Goal: Task Accomplishment & Management: Use online tool/utility

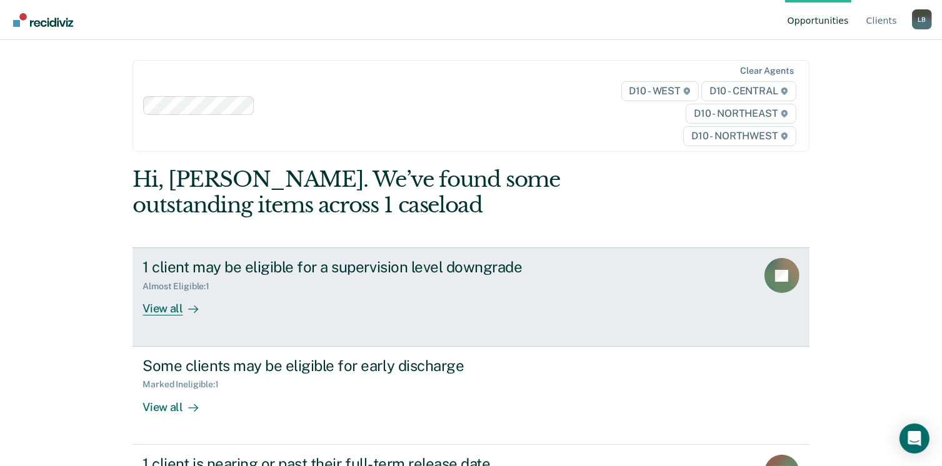
click at [163, 306] on div "View all" at bounding box center [177, 304] width 70 height 24
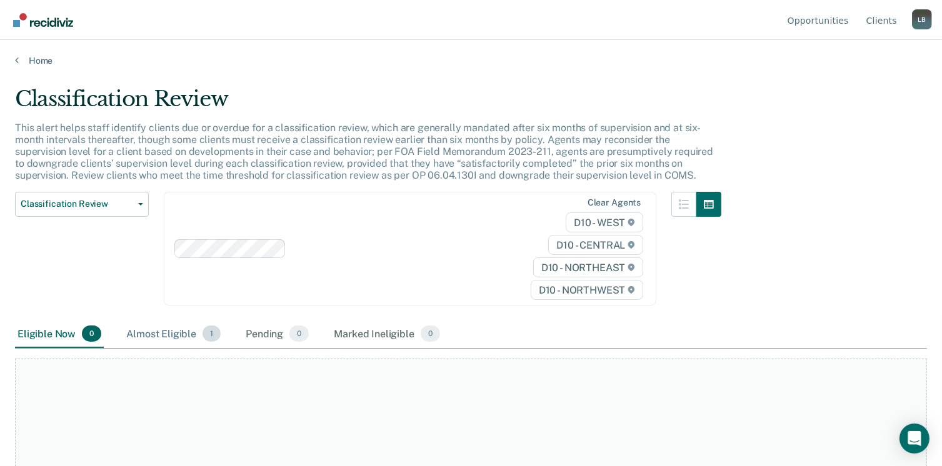
click at [175, 333] on div "Almost Eligible 1" at bounding box center [173, 334] width 99 height 27
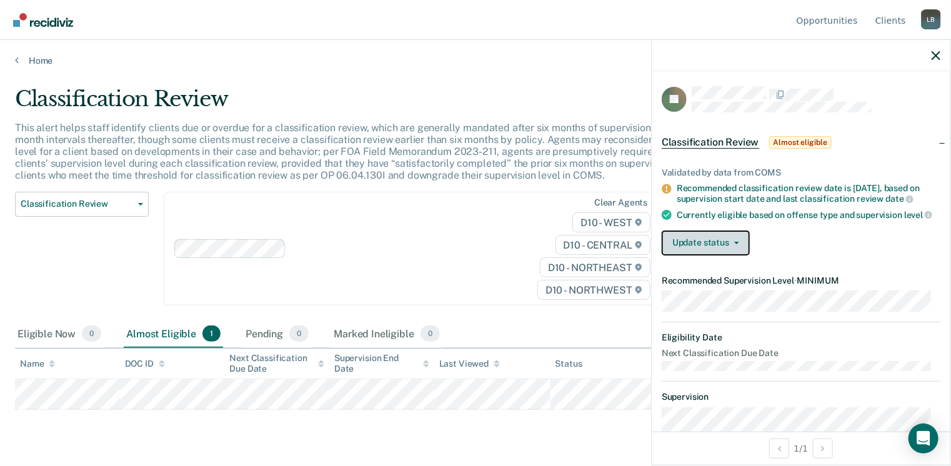
click at [737, 248] on button "Update status" at bounding box center [706, 243] width 88 height 25
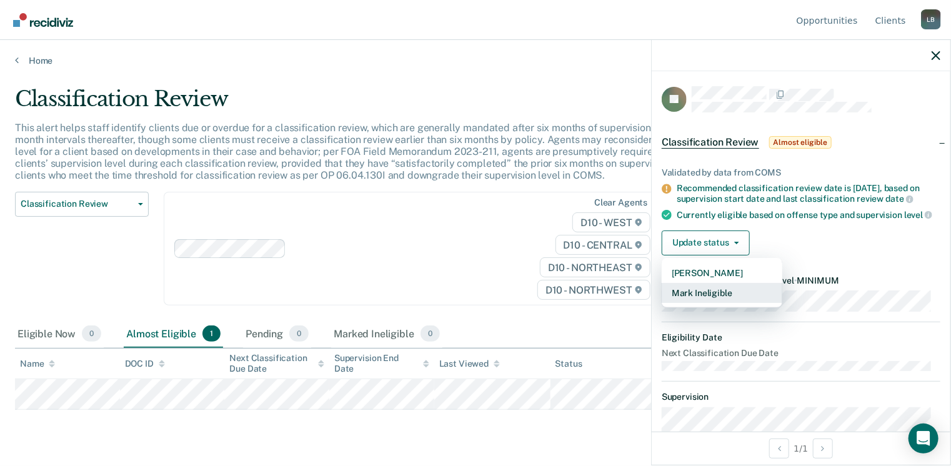
click at [716, 297] on button "Mark Ineligible" at bounding box center [722, 293] width 121 height 20
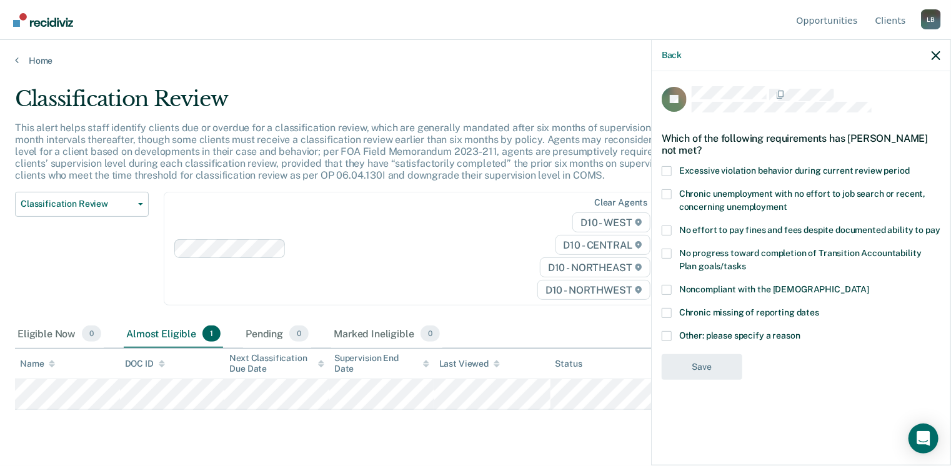
click at [664, 334] on span at bounding box center [667, 336] width 10 height 10
click at [801, 331] on input "Other: please specify a reason" at bounding box center [801, 331] width 0 height 0
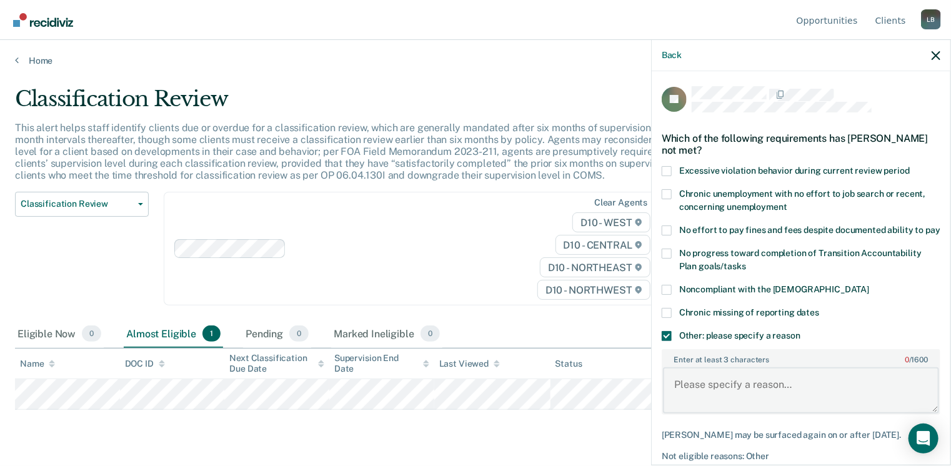
click at [707, 397] on textarea "Enter at least 3 characters 0 / 1600" at bounding box center [801, 390] width 276 height 46
click at [732, 406] on textarea "Not eligible has a sex offense history , not elig for early dischage" at bounding box center [801, 390] width 276 height 46
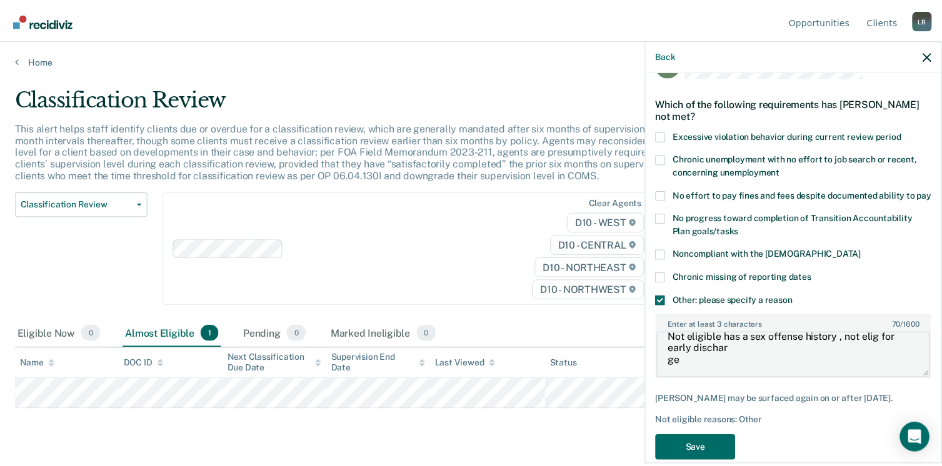
scroll to position [67, 0]
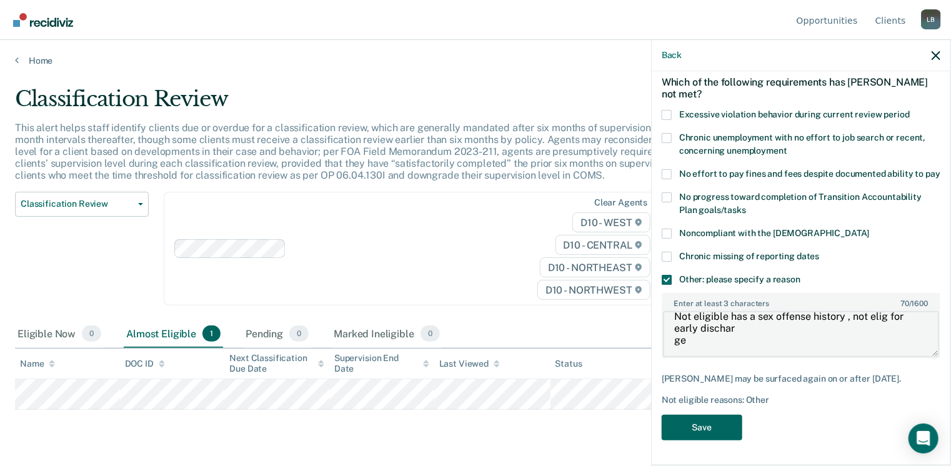
type textarea "Not eligible has a sex offense history , not elig for early dischar ge"
click at [707, 436] on button "Save" at bounding box center [702, 428] width 81 height 26
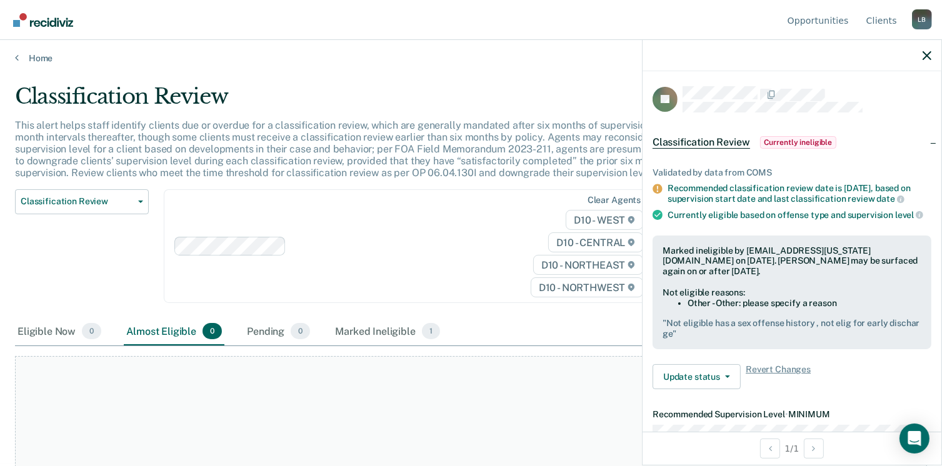
scroll to position [0, 0]
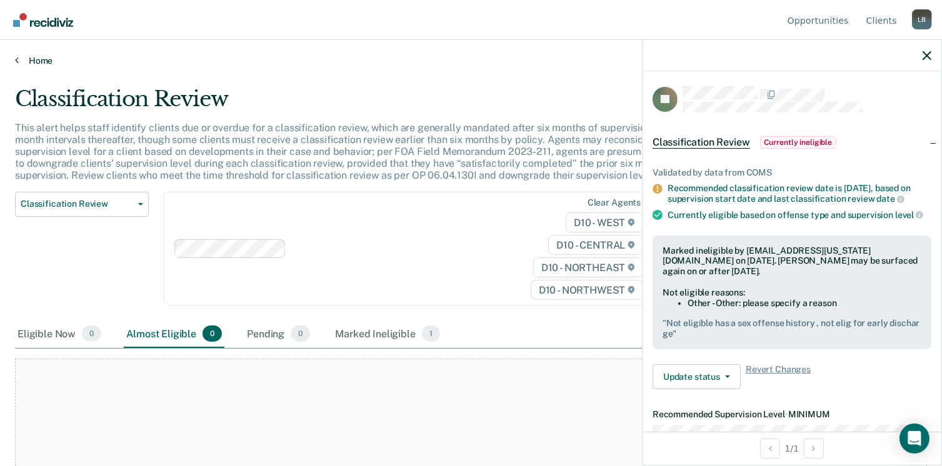
click at [29, 58] on link "Home" at bounding box center [471, 60] width 912 height 11
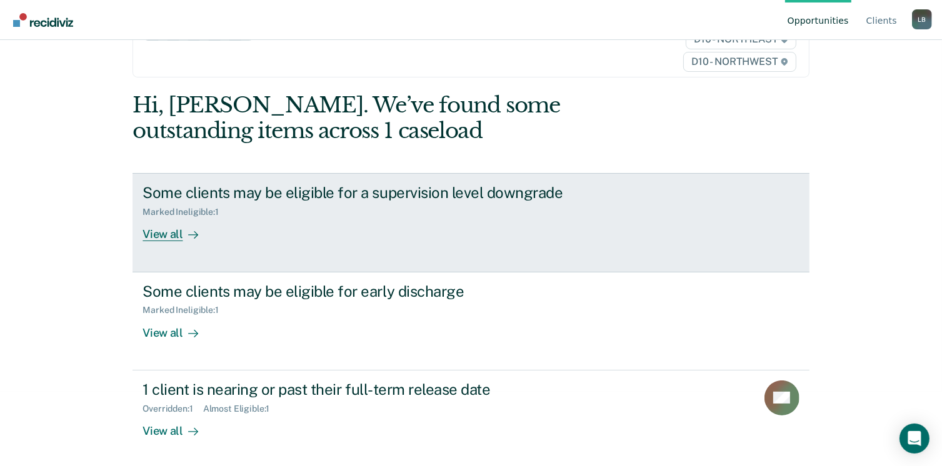
scroll to position [76, 0]
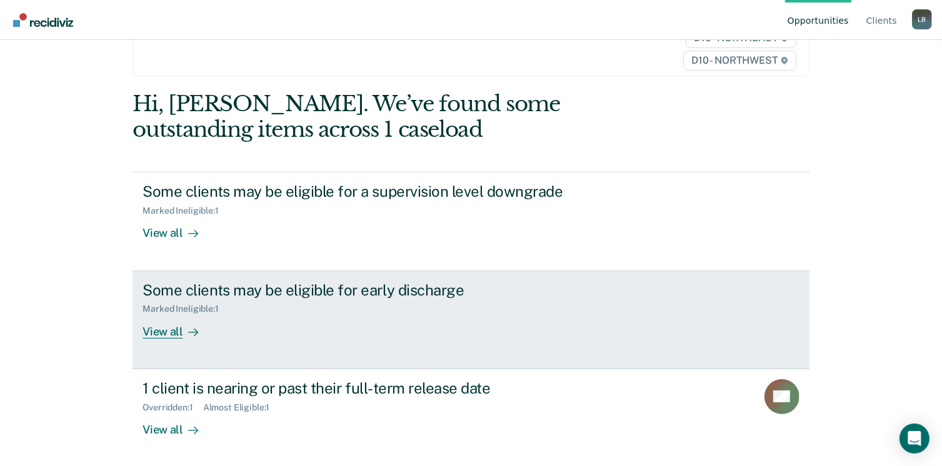
click at [174, 329] on div "View all" at bounding box center [177, 326] width 70 height 24
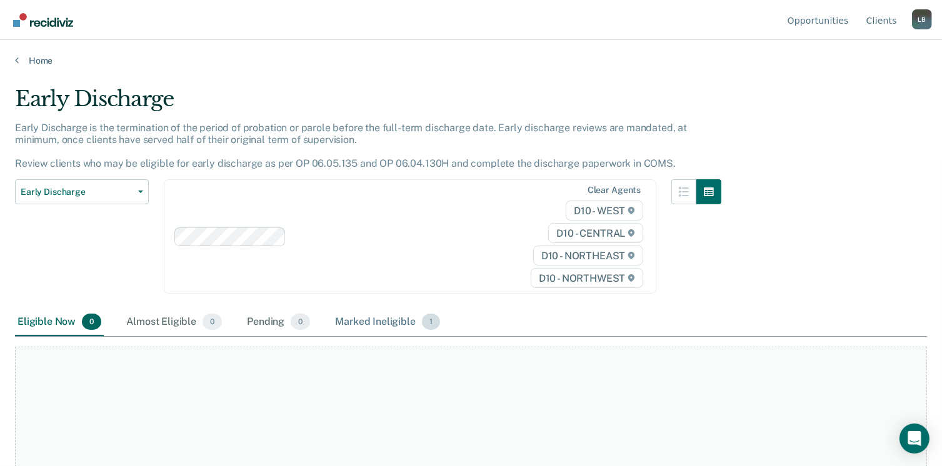
click at [390, 322] on div "Marked Ineligible 1" at bounding box center [387, 322] width 110 height 27
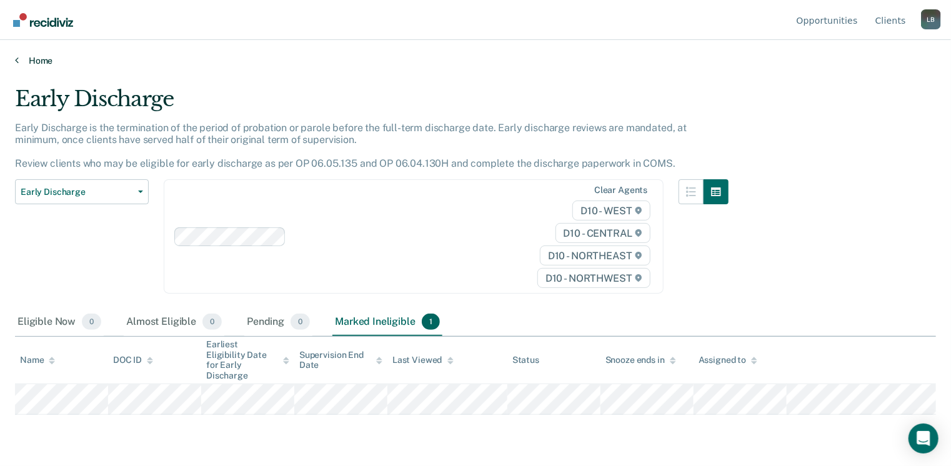
click at [32, 57] on link "Home" at bounding box center [475, 60] width 921 height 11
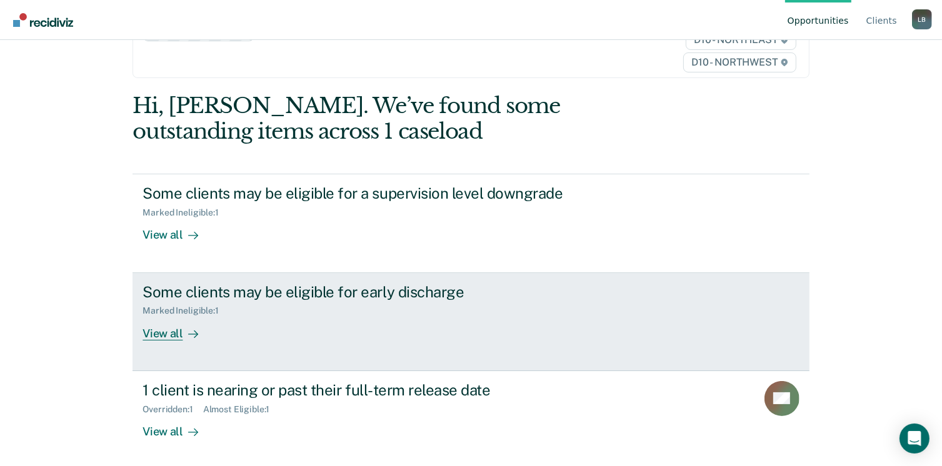
scroll to position [76, 0]
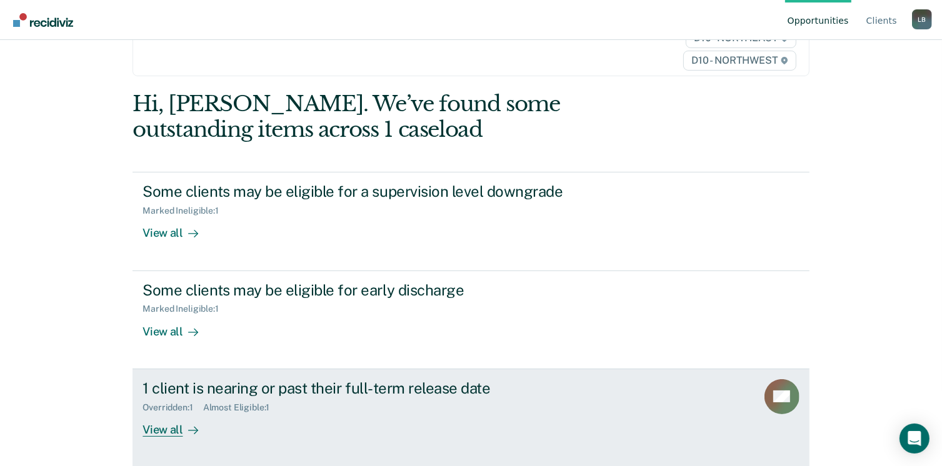
click at [164, 429] on div "View all" at bounding box center [177, 424] width 70 height 24
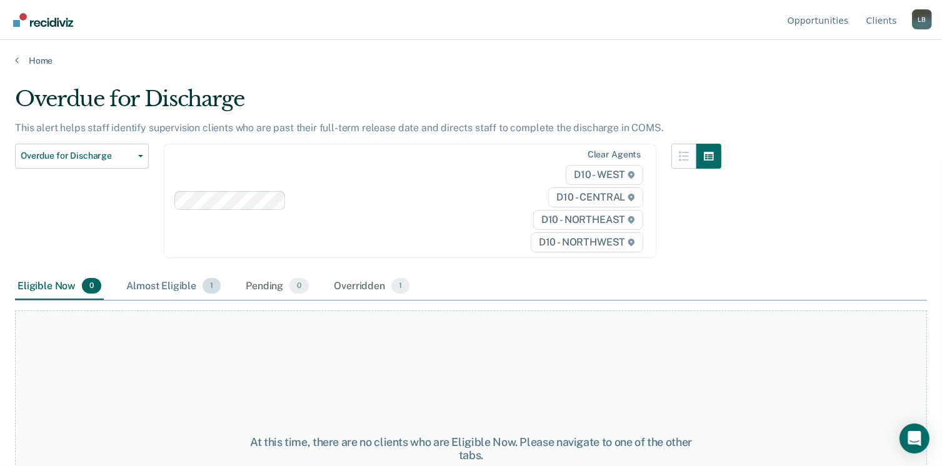
click at [186, 285] on div "Almost Eligible 1" at bounding box center [173, 286] width 99 height 27
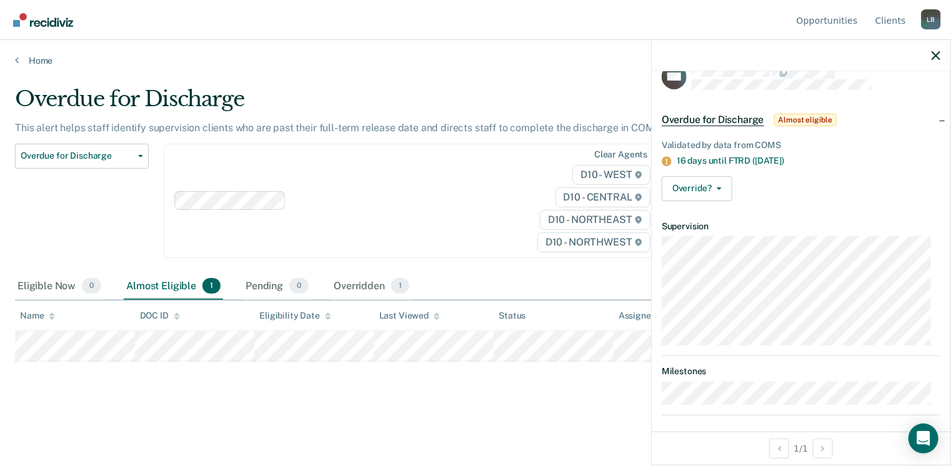
scroll to position [29, 0]
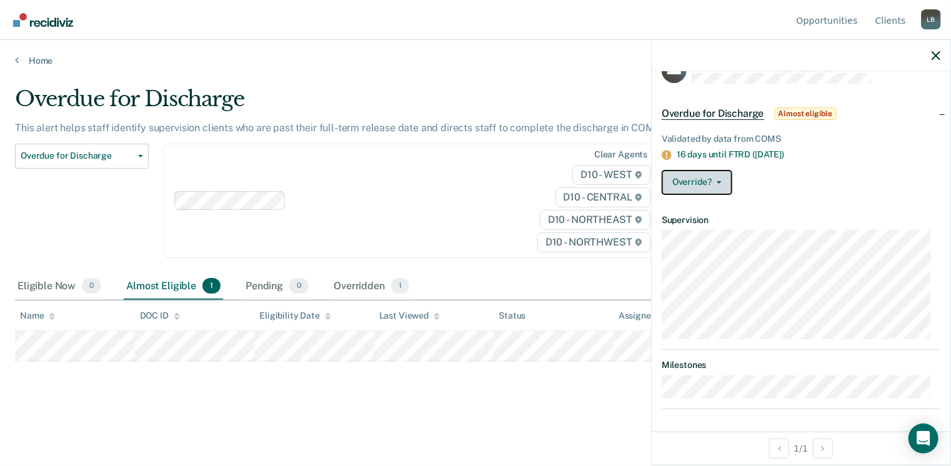
click at [701, 178] on button "Override?" at bounding box center [697, 182] width 71 height 25
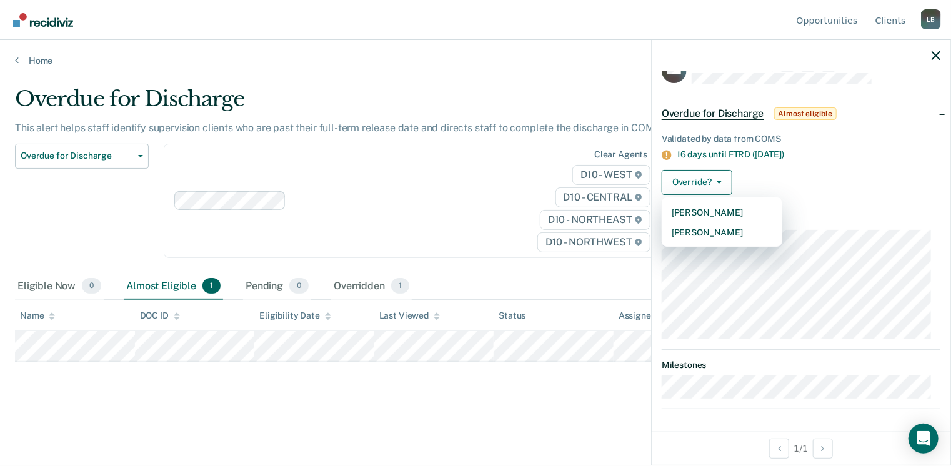
click at [859, 182] on div "Override? [PERSON_NAME] Mark Overridden" at bounding box center [801, 182] width 279 height 25
